Goal: Information Seeking & Learning: Learn about a topic

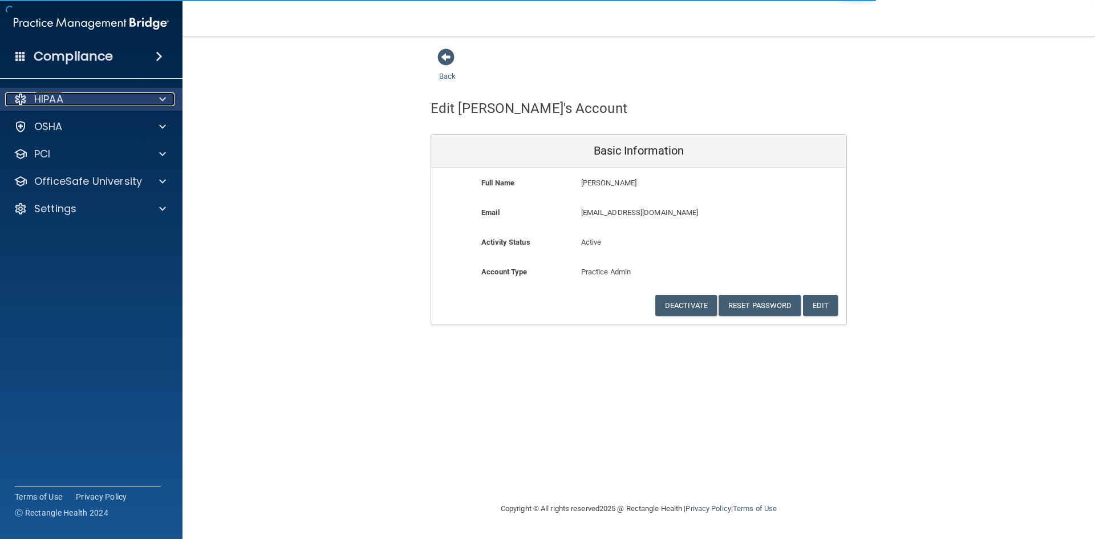
click at [81, 95] on div "HIPAA" at bounding box center [75, 99] width 141 height 14
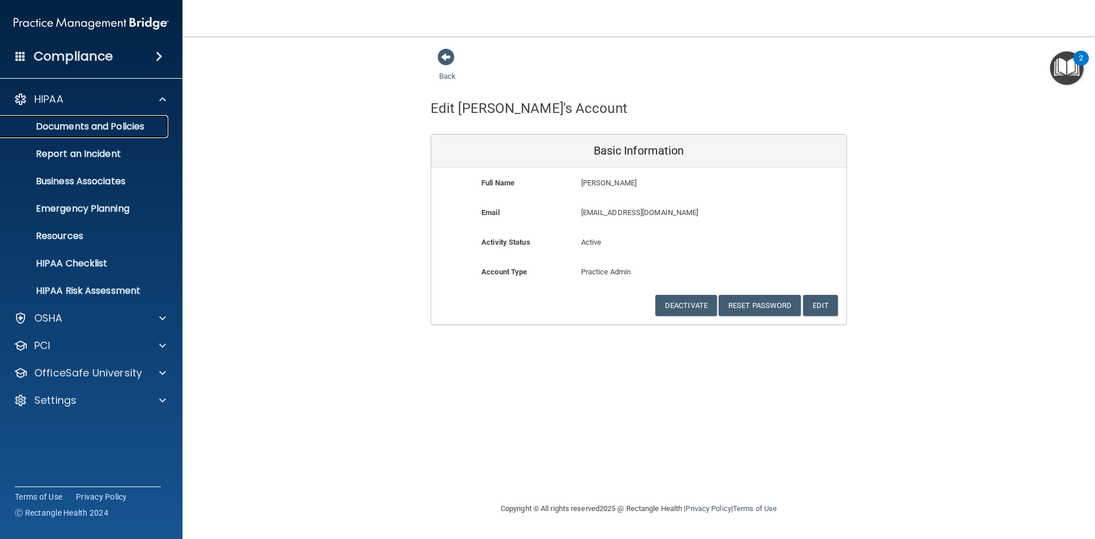
click at [143, 122] on p "Documents and Policies" at bounding box center [85, 126] width 156 height 11
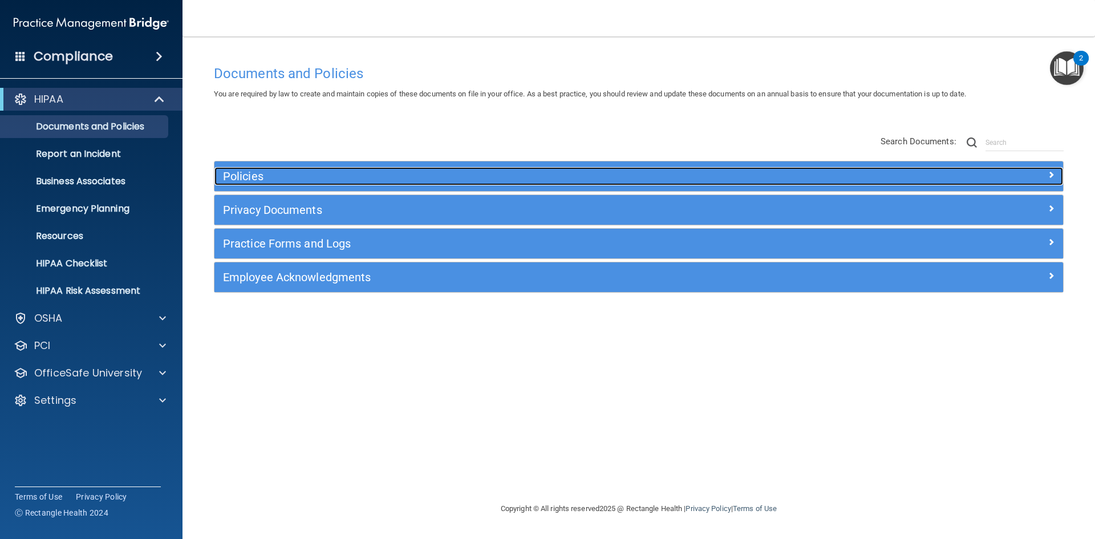
click at [338, 172] on h5 "Policies" at bounding box center [532, 176] width 619 height 13
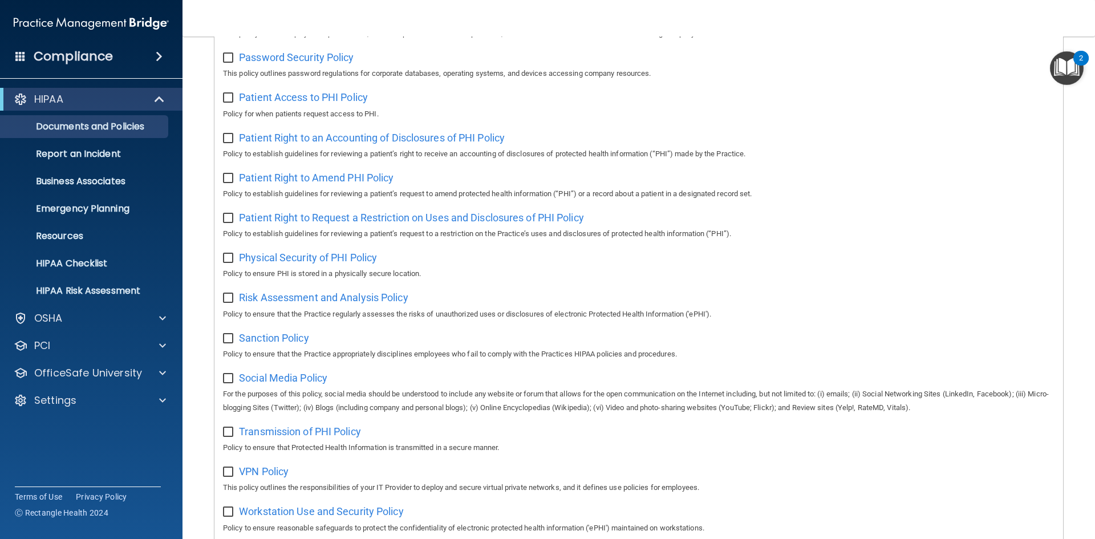
scroll to position [552, 0]
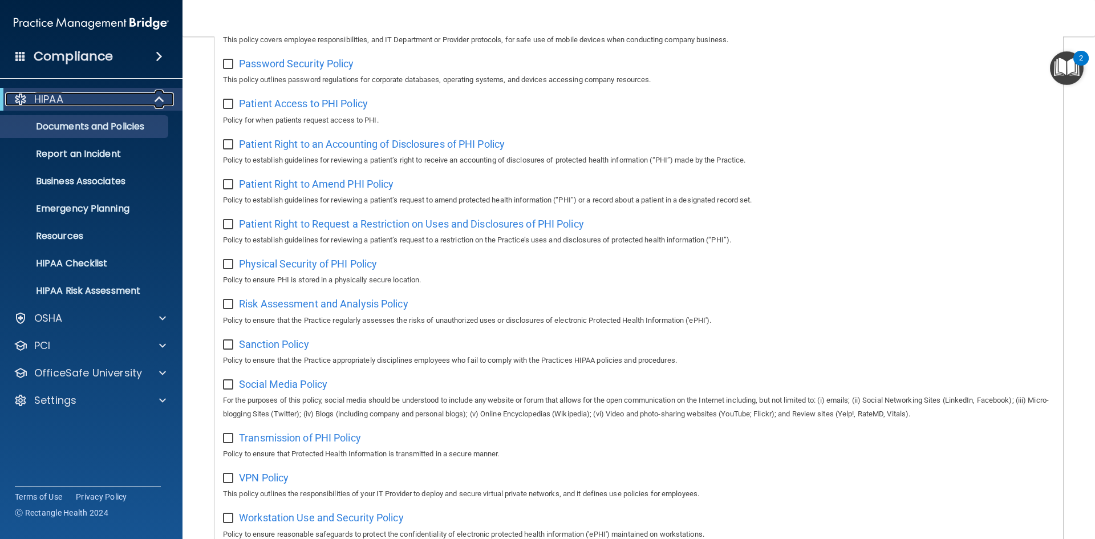
click at [81, 105] on div "HIPAA" at bounding box center [75, 99] width 141 height 14
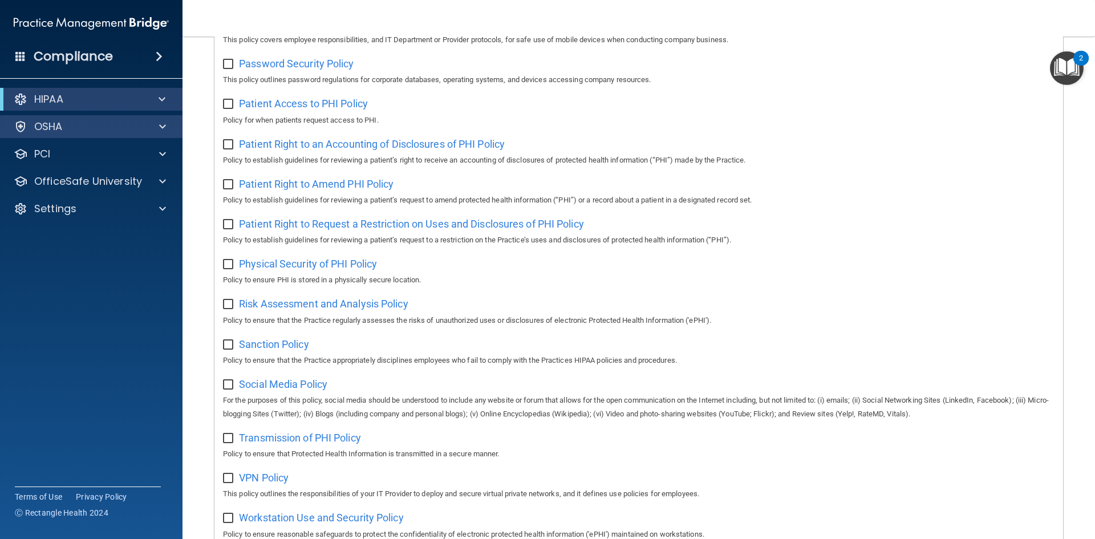
click at [85, 119] on div "OSHA" at bounding box center [91, 126] width 183 height 23
click at [153, 124] on div at bounding box center [161, 127] width 29 height 14
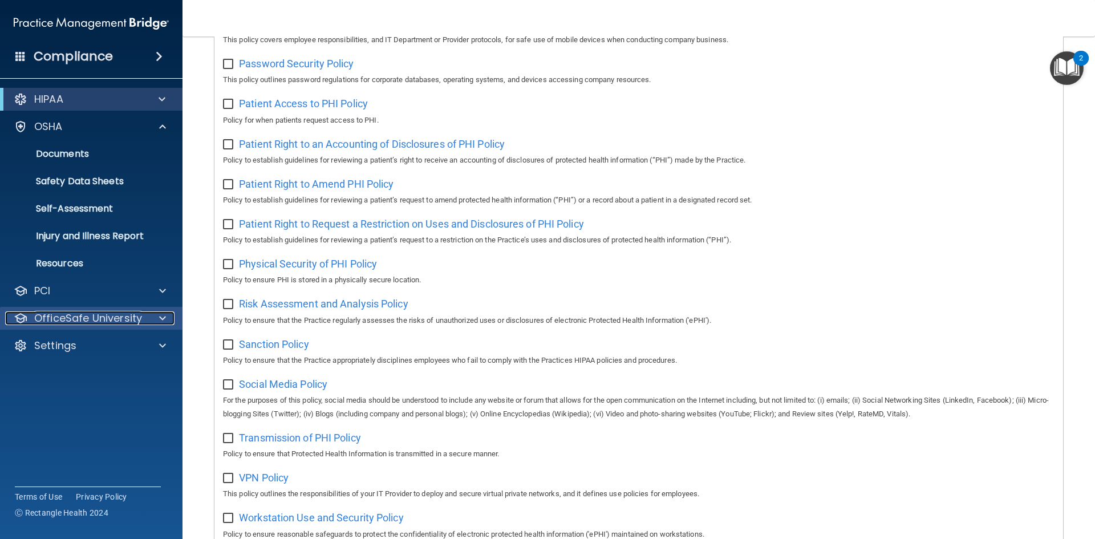
click at [104, 314] on p "OfficeSafe University" at bounding box center [88, 318] width 108 height 14
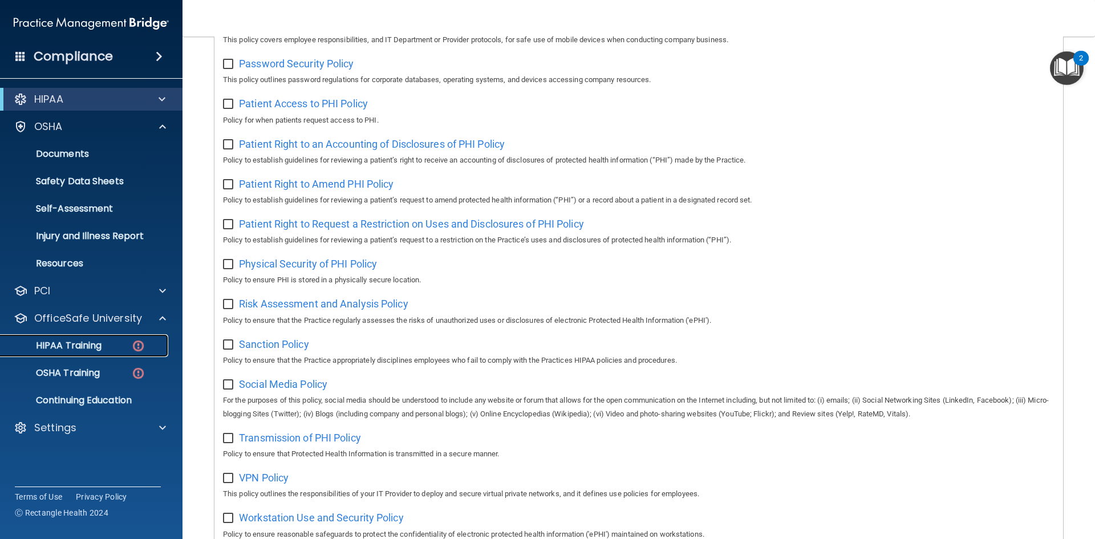
click at [100, 343] on p "HIPAA Training" at bounding box center [54, 345] width 94 height 11
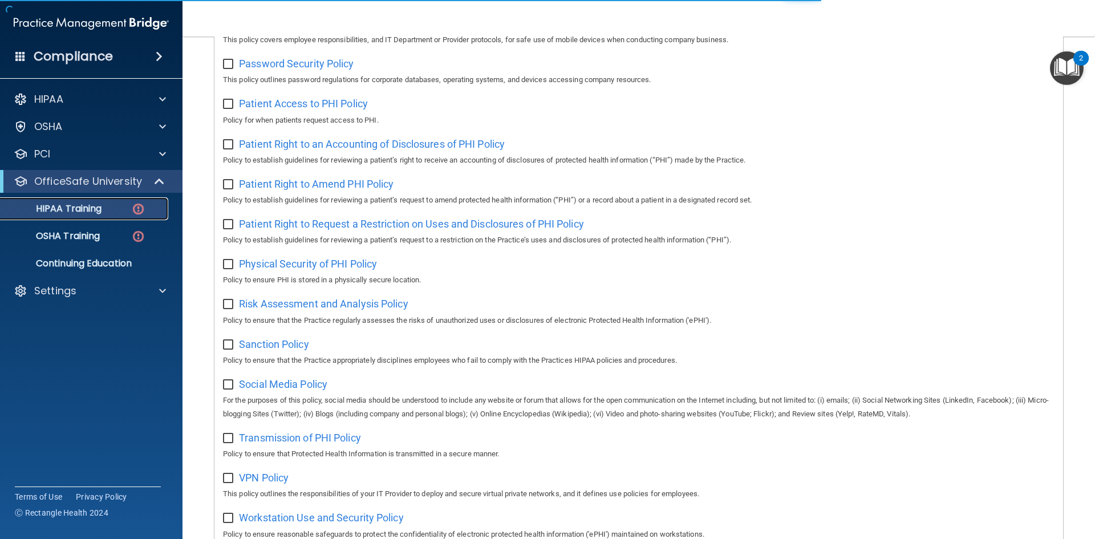
scroll to position [215, 0]
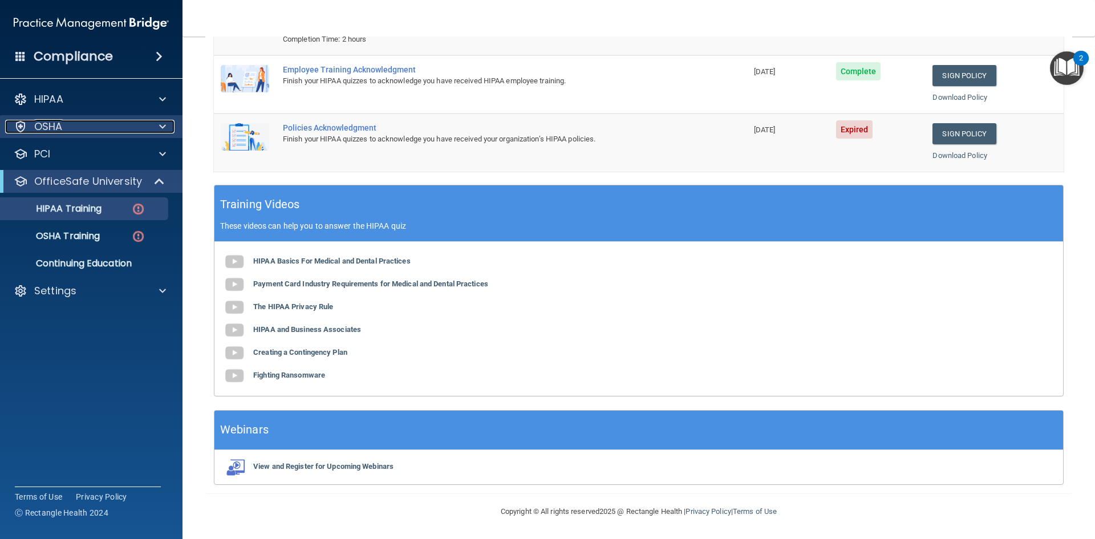
click at [92, 125] on div "OSHA" at bounding box center [75, 127] width 141 height 14
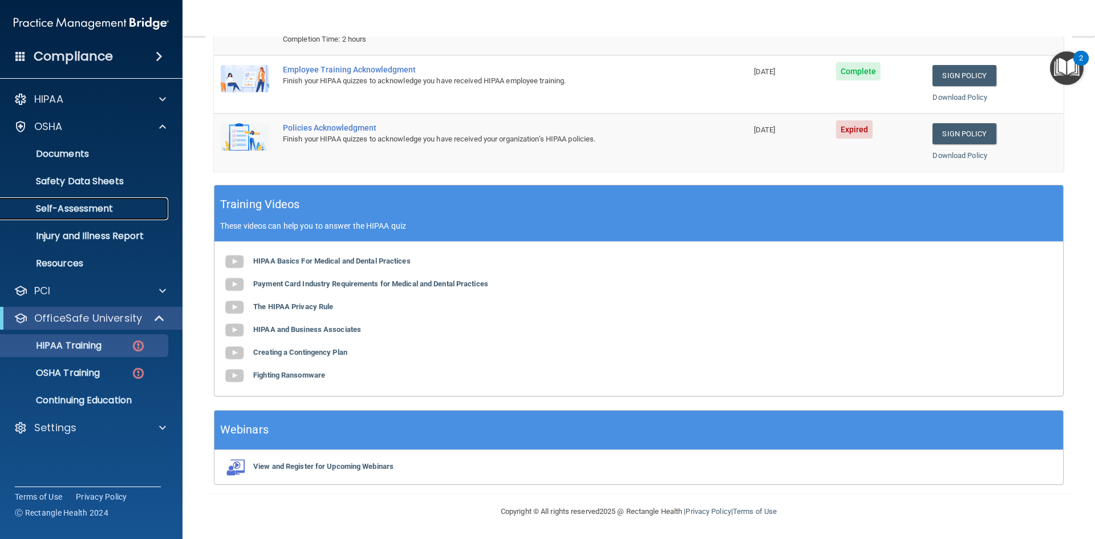
click at [70, 199] on link "Self-Assessment" at bounding box center [79, 208] width 180 height 23
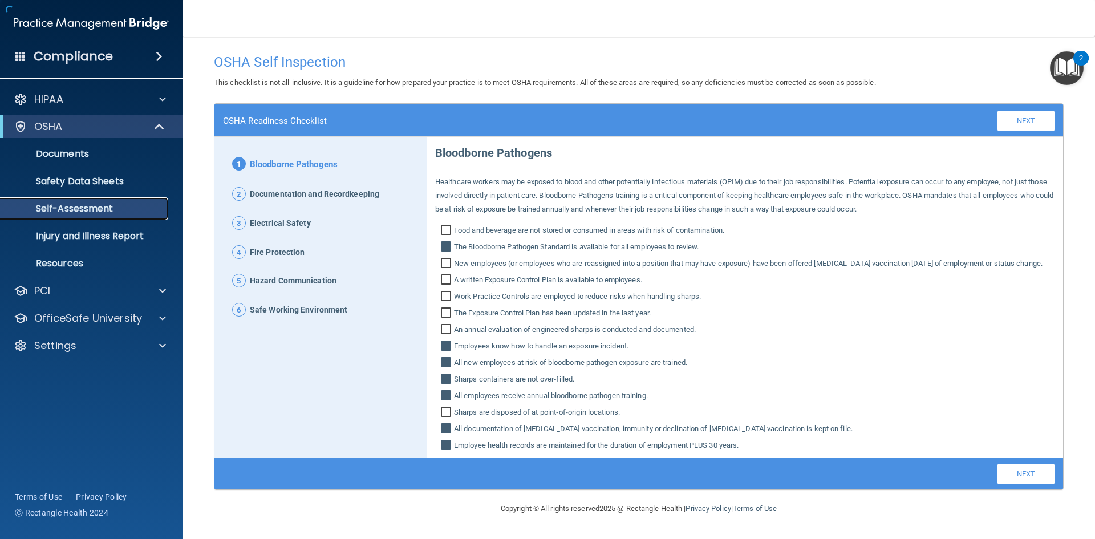
scroll to position [10, 0]
